Goal: Complete application form: Complete application form

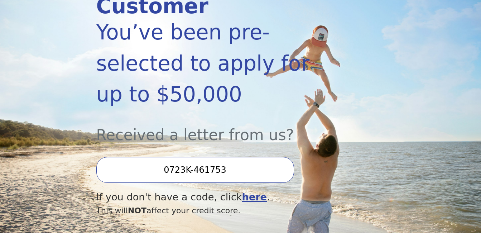
scroll to position [134, 0]
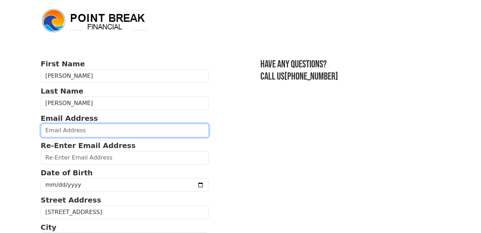
click at [71, 130] on input "email" at bounding box center [125, 131] width 168 height 14
type input "jwilliams@champsmentoring.com"
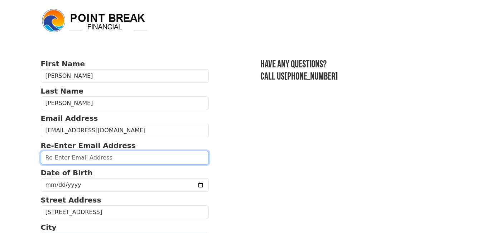
click at [77, 161] on input "email" at bounding box center [125, 158] width 168 height 14
type input "jwilliams@champsmentoring.com"
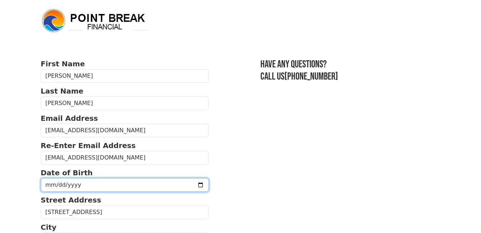
click at [77, 189] on input "date" at bounding box center [125, 185] width 168 height 14
type input "1972-03-15"
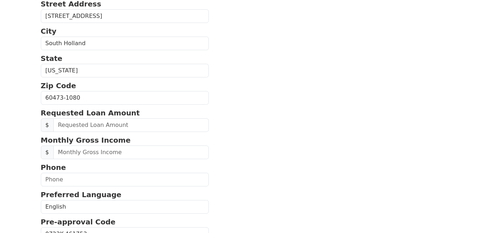
scroll to position [201, 0]
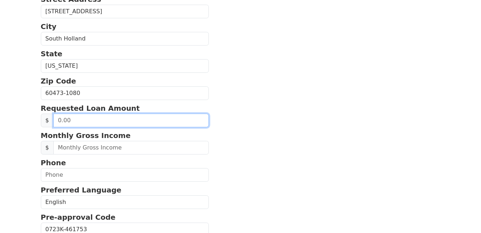
click at [120, 119] on input "text" at bounding box center [131, 121] width 156 height 14
type input "20,000.00"
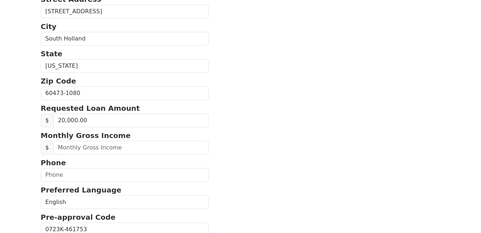
click at [242, 142] on section "First Name Johnnie Last Name Williams Email Address jwilliams@champsmentoring.c…" at bounding box center [241, 92] width 400 height 468
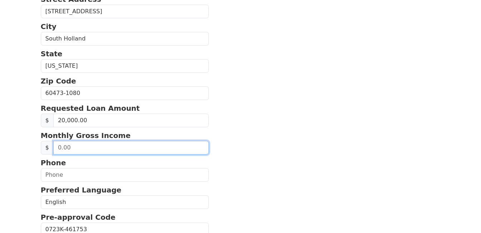
click at [124, 151] on input "text" at bounding box center [131, 148] width 156 height 14
type input "7.00"
type input "75,000.00"
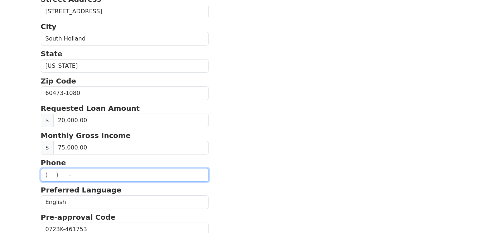
click at [123, 174] on input "text" at bounding box center [125, 175] width 168 height 14
type input "(872) 370-3936"
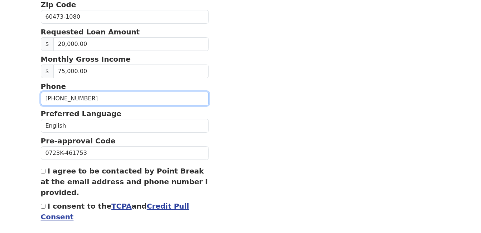
scroll to position [291, 0]
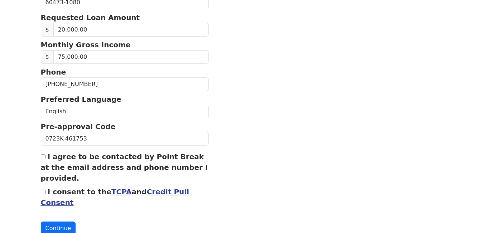
click at [45, 157] on div "I agree to be contacted by Point Break at the email address and phone number I …" at bounding box center [125, 167] width 168 height 32
click at [42, 158] on input "I agree to be contacted by Point Break at the email address and phone number I …" at bounding box center [43, 156] width 5 height 5
checkbox input "true"
click at [43, 191] on input "I consent to the TCPA and Credit Pull Consent" at bounding box center [43, 191] width 5 height 5
checkbox input "true"
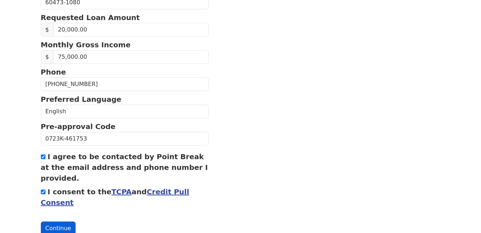
click at [60, 226] on button "Continue" at bounding box center [58, 228] width 35 height 14
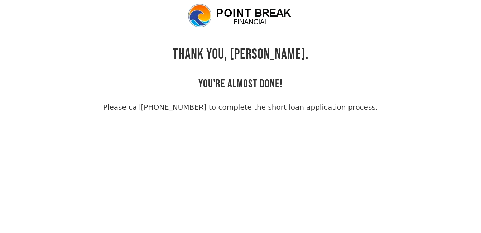
scroll to position [17, 0]
